Goal: Understand process/instructions: Learn how to perform a task or action

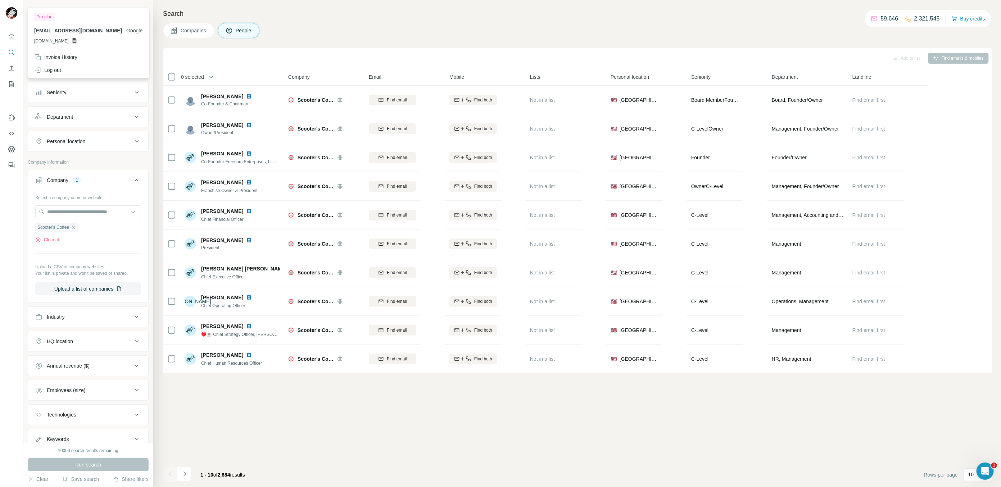
scroll to position [30, 0]
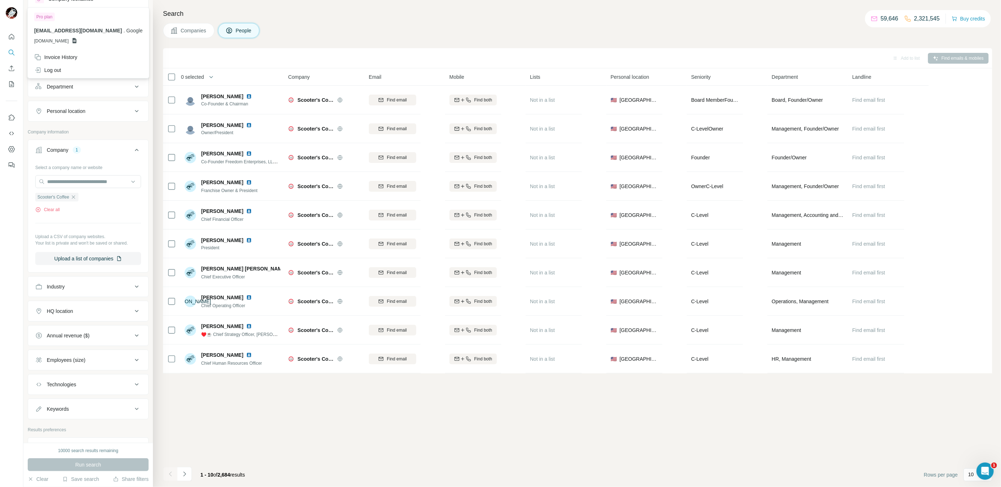
click at [13, 15] on img at bounding box center [12, 13] width 12 height 12
click at [13, 42] on button "Quick start" at bounding box center [12, 36] width 12 height 13
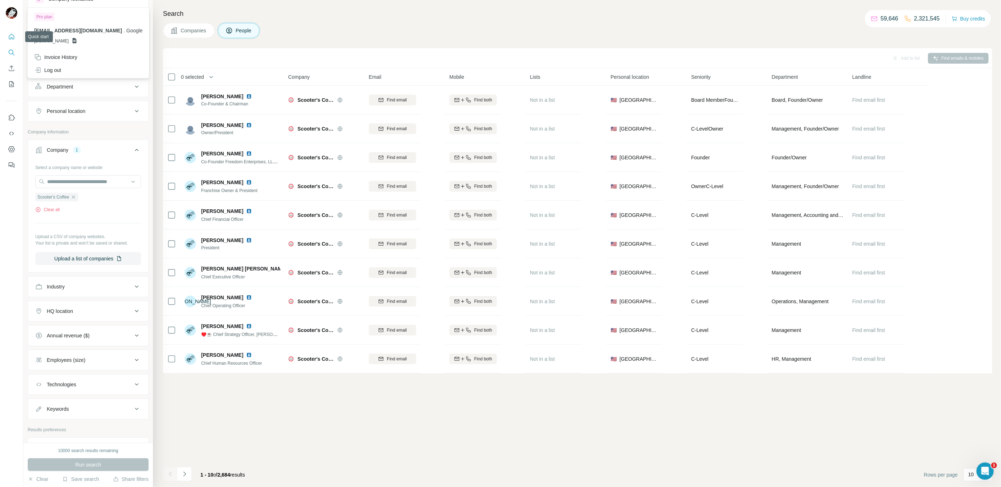
click at [13, 42] on button "Quick start" at bounding box center [12, 36] width 12 height 13
click at [15, 36] on button "Quick start" at bounding box center [12, 36] width 12 height 13
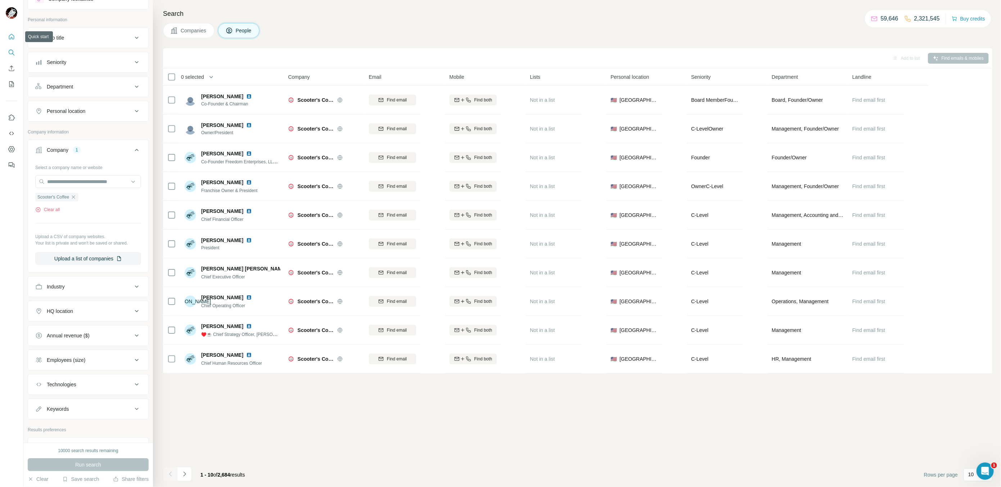
click at [15, 36] on button "Quick start" at bounding box center [12, 36] width 12 height 13
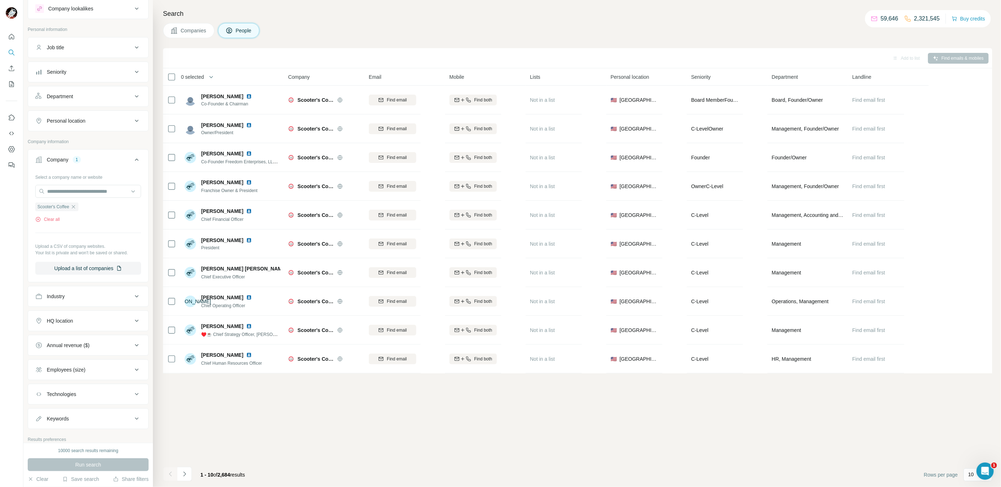
scroll to position [0, 0]
